Goal: Navigation & Orientation: Find specific page/section

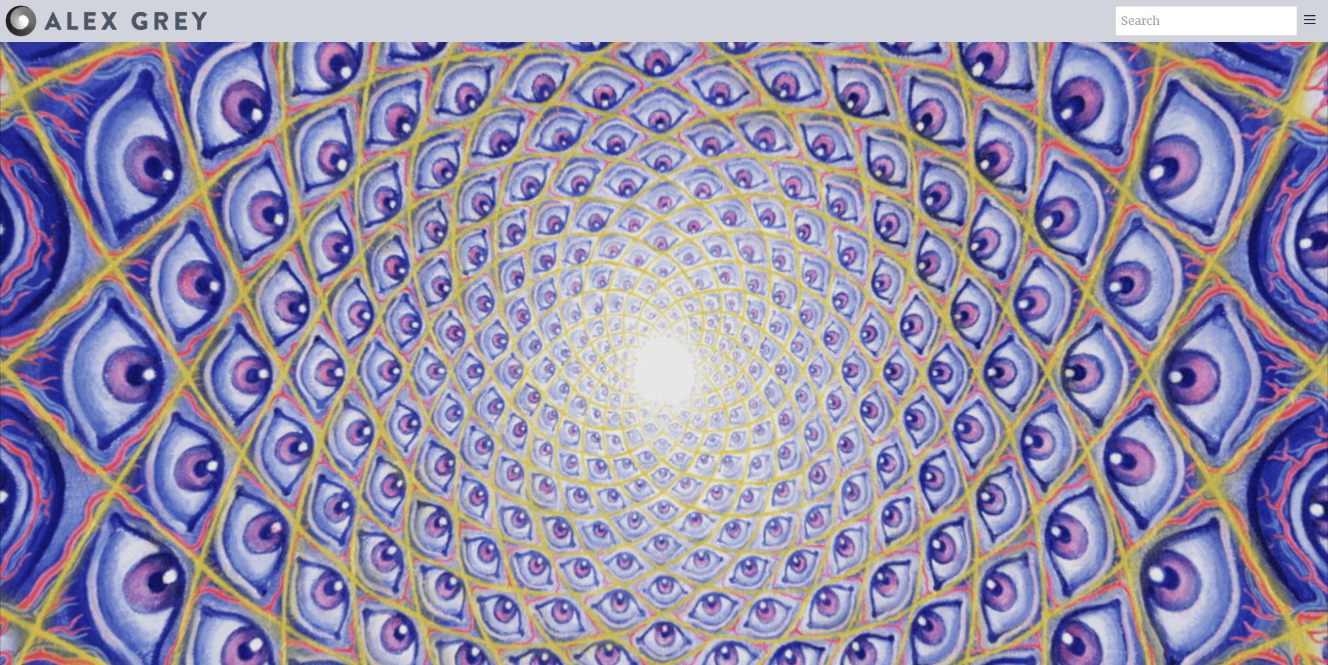
scroll to position [2665, 0]
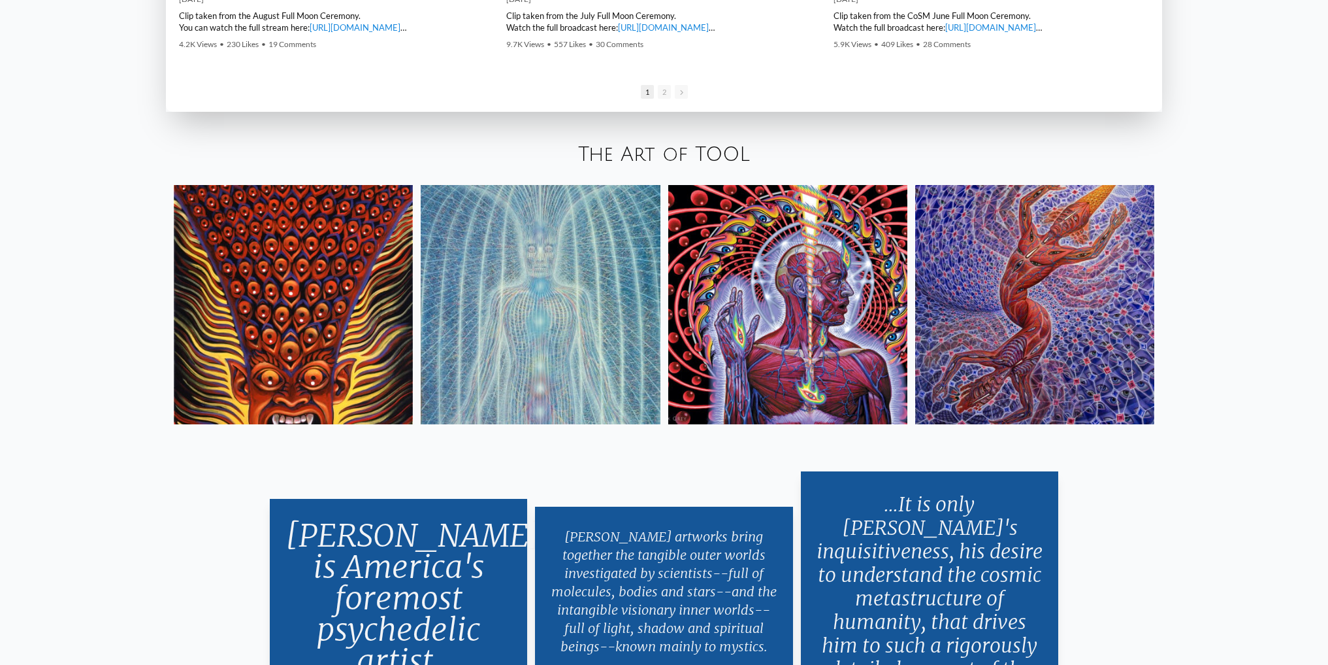
click at [545, 417] on img at bounding box center [540, 304] width 239 height 239
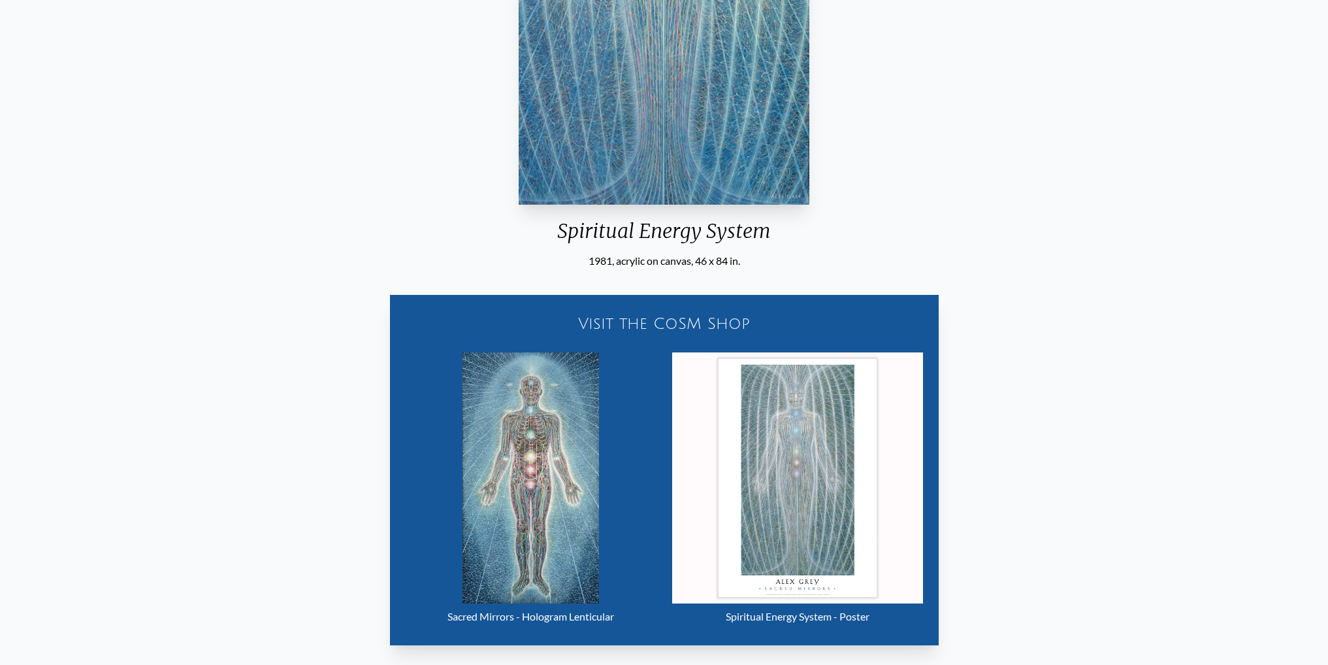
scroll to position [604, 0]
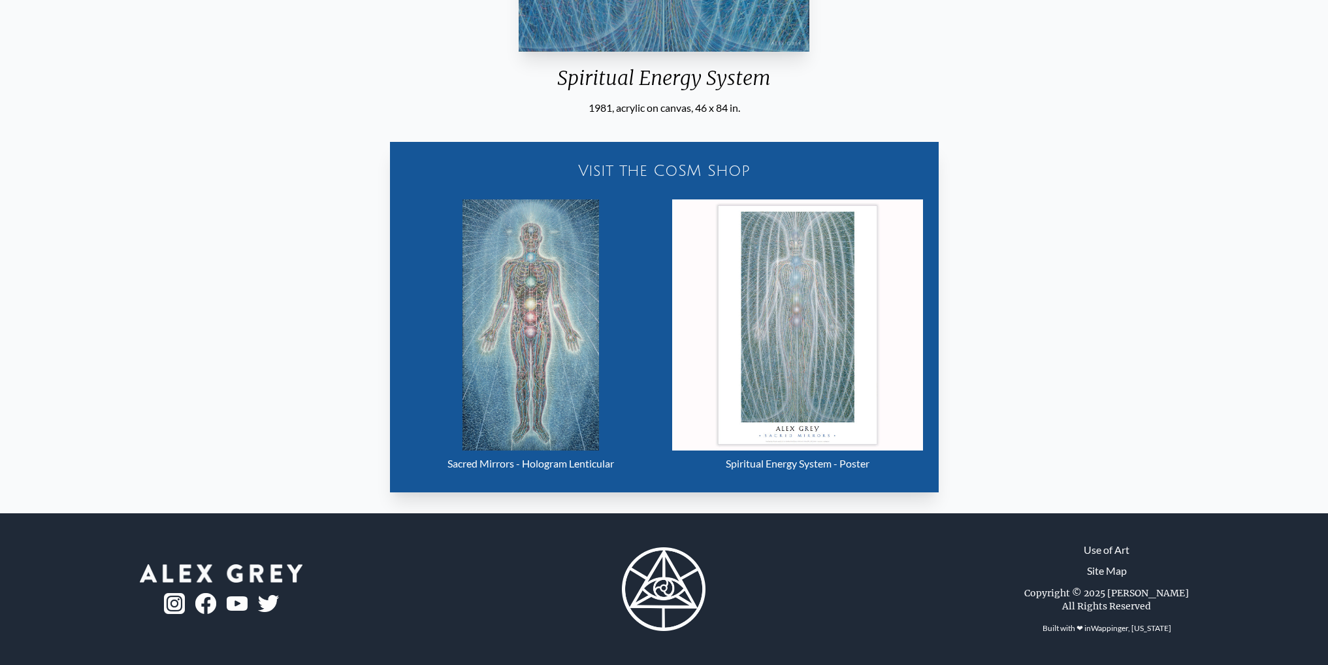
click at [575, 337] on img "16 / 23" at bounding box center [531, 324] width 137 height 251
